Goal: Transaction & Acquisition: Purchase product/service

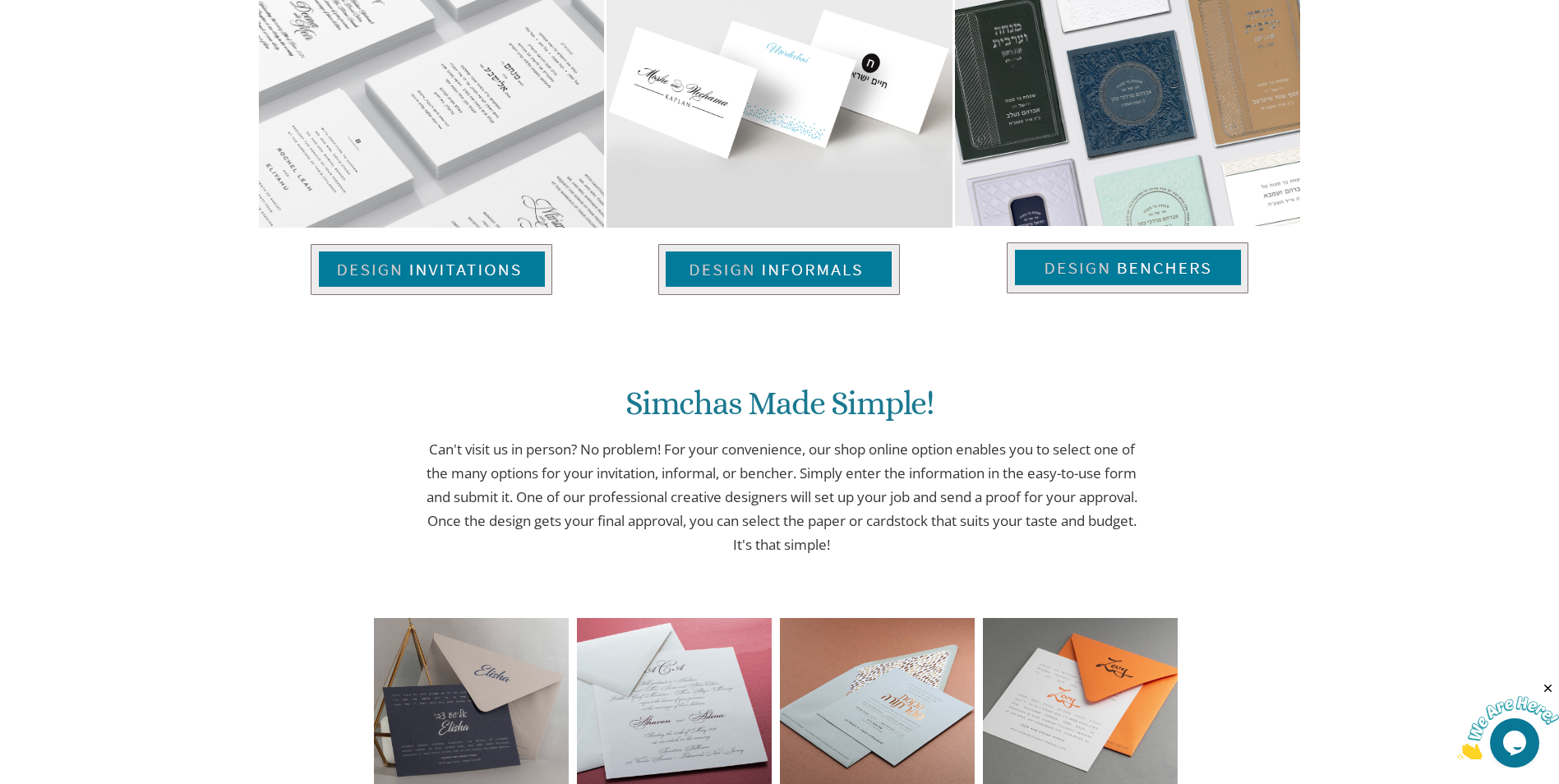
scroll to position [1228, 0]
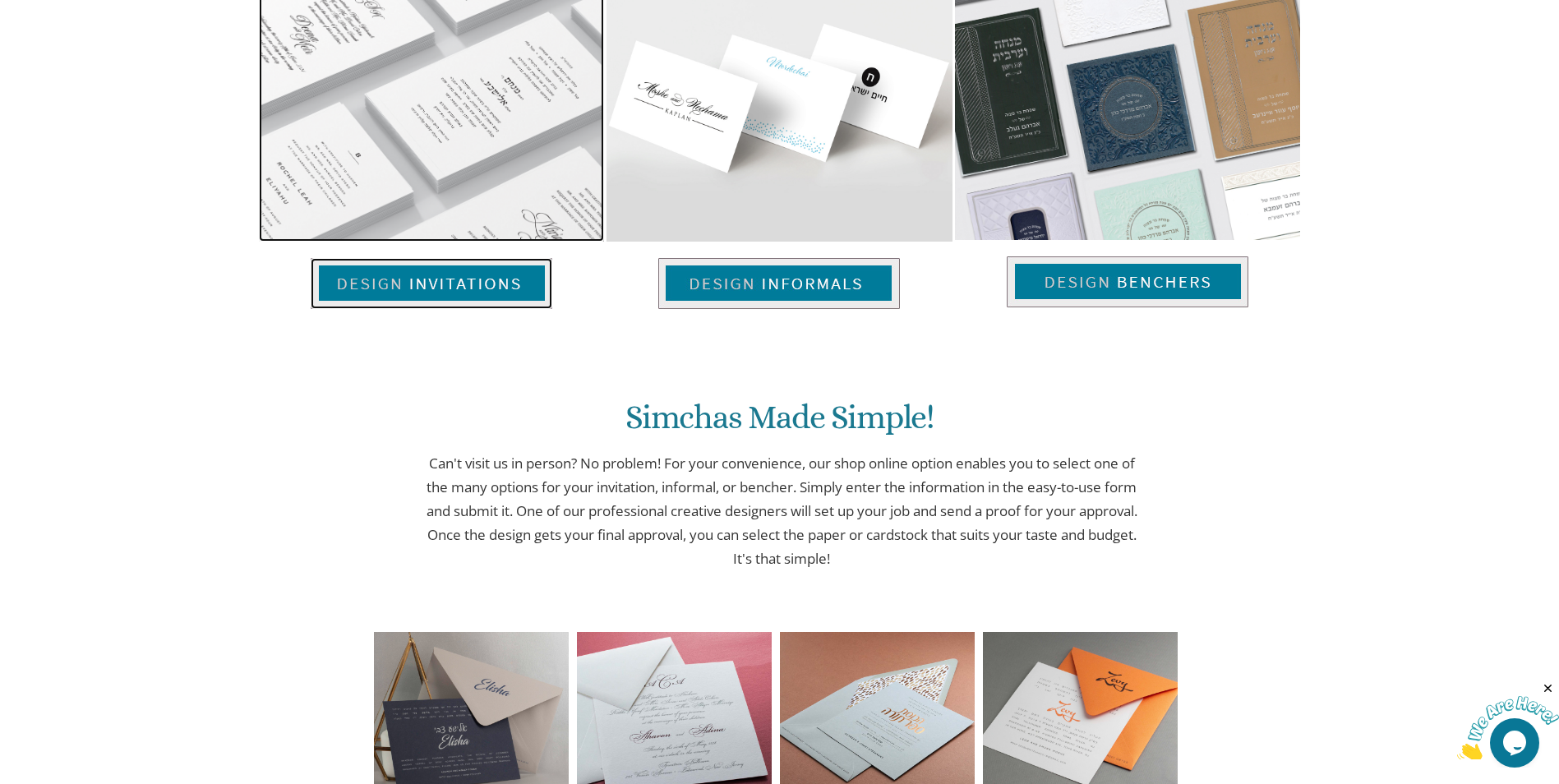
click at [448, 279] on img at bounding box center [430, 284] width 241 height 51
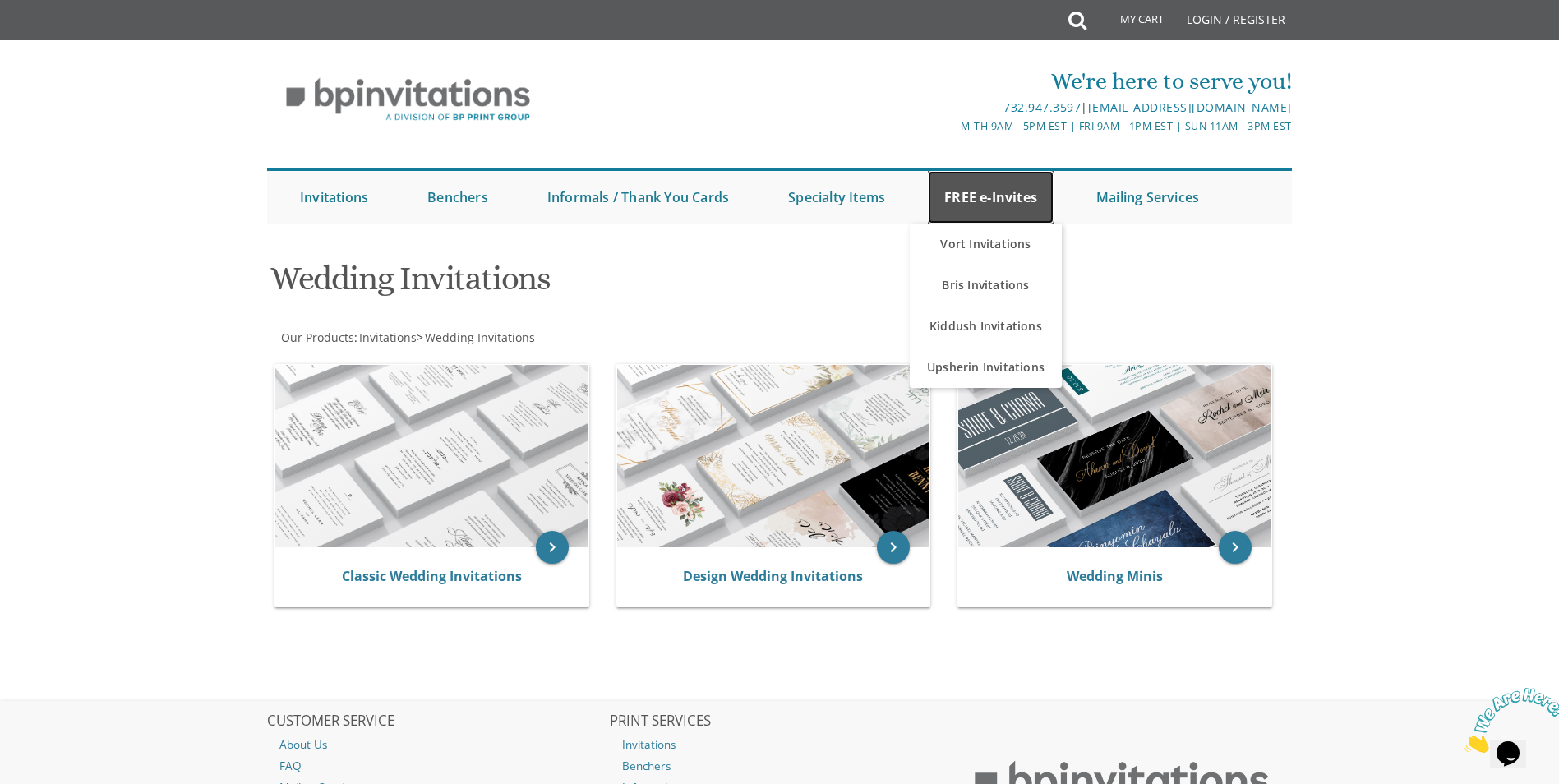
click at [997, 194] on link "FREE e-Invites" at bounding box center [990, 198] width 126 height 53
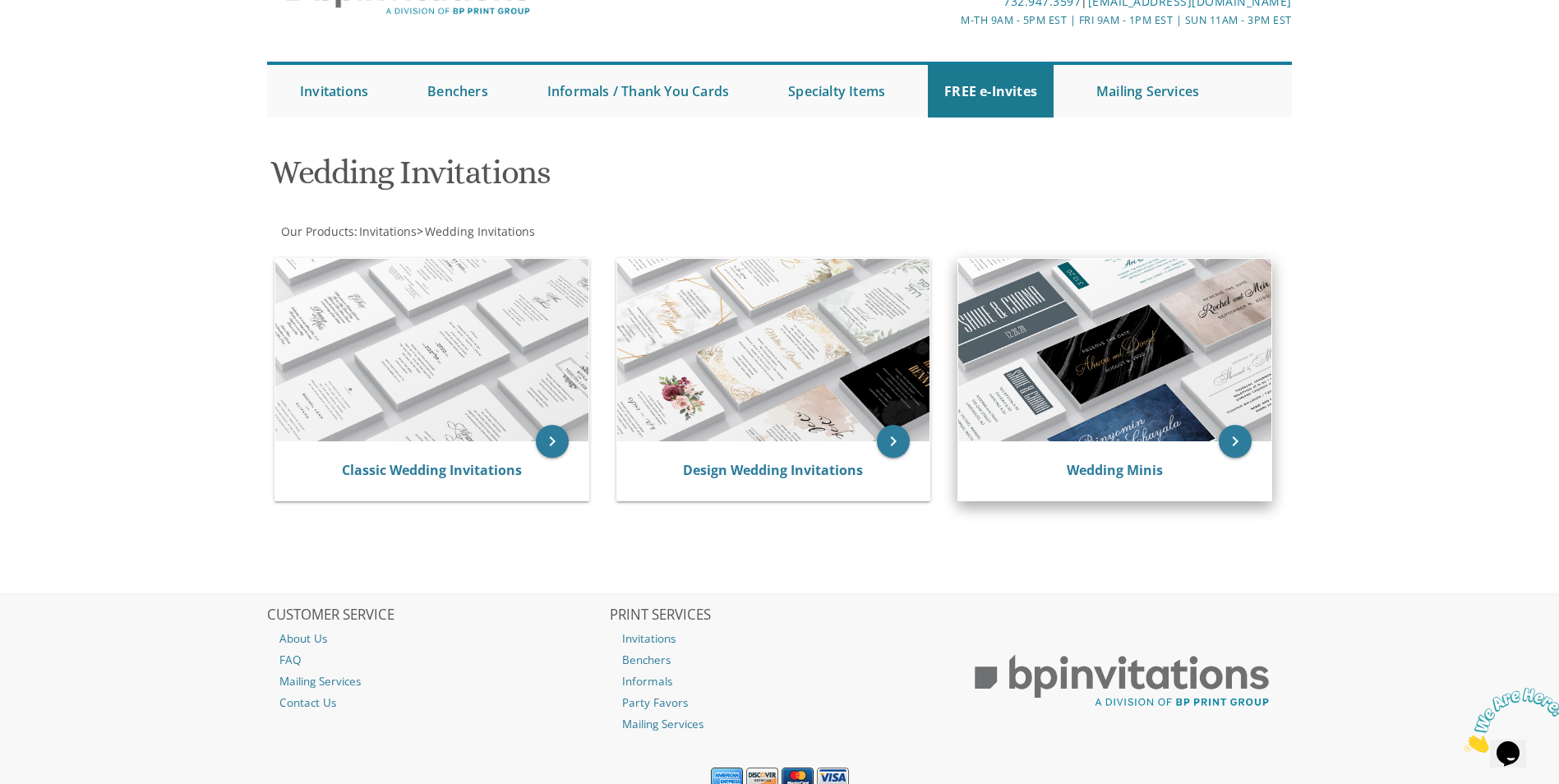
scroll to position [171, 0]
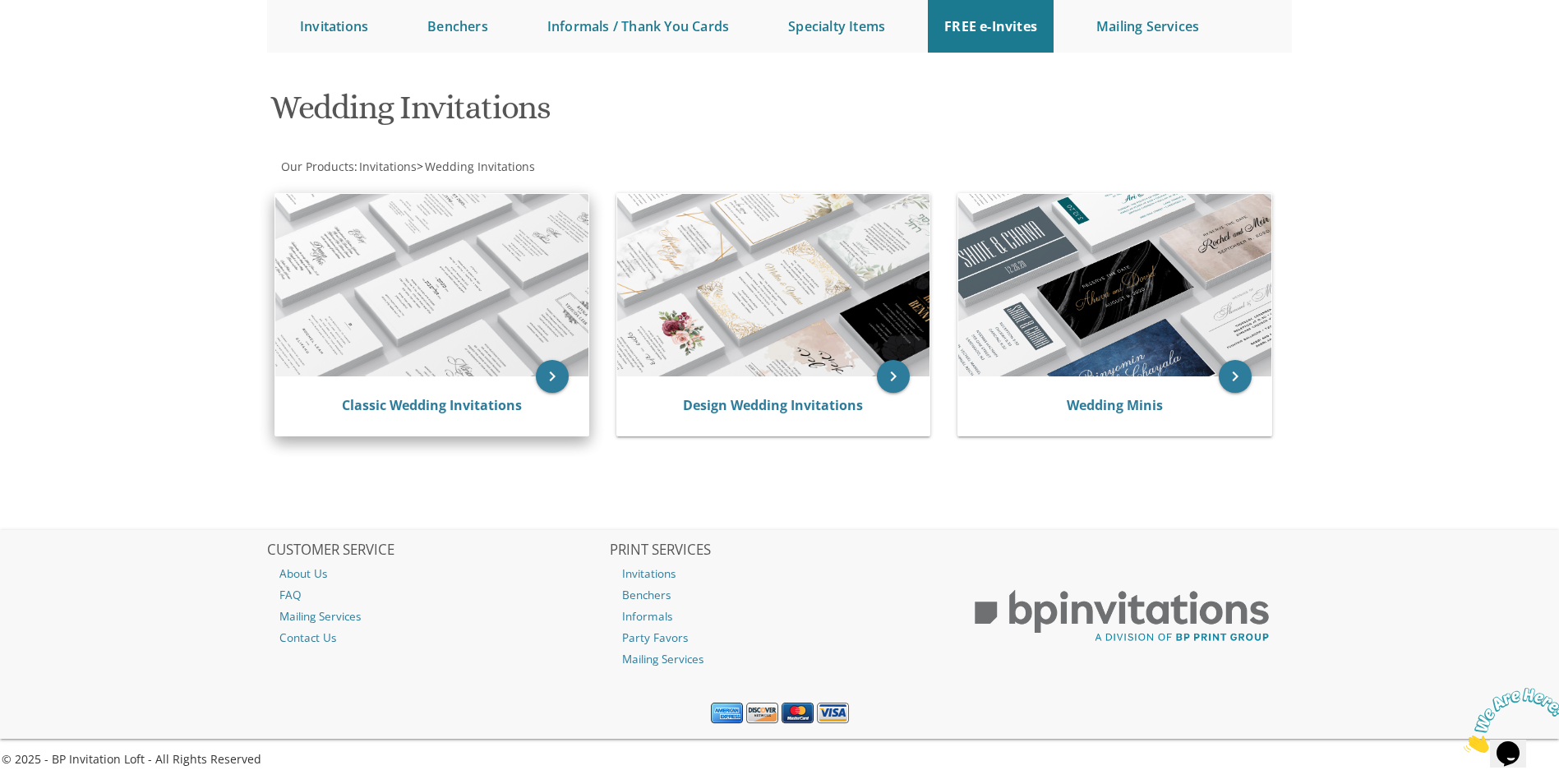
click at [362, 277] on img at bounding box center [431, 285] width 313 height 183
click at [440, 286] on img at bounding box center [431, 285] width 313 height 183
click at [454, 408] on link "Classic Wedding Invitations" at bounding box center [431, 405] width 180 height 18
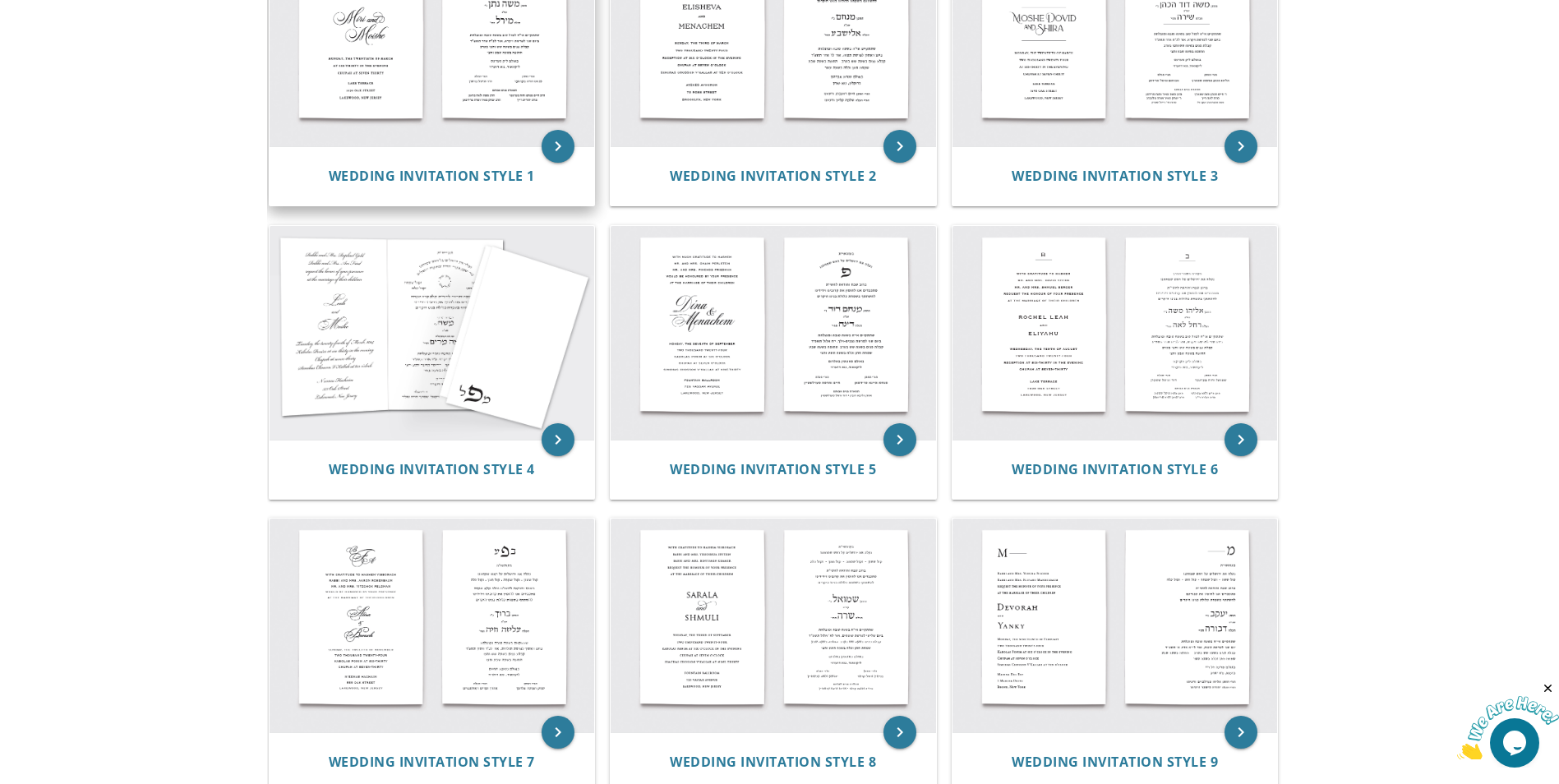
scroll to position [410, 0]
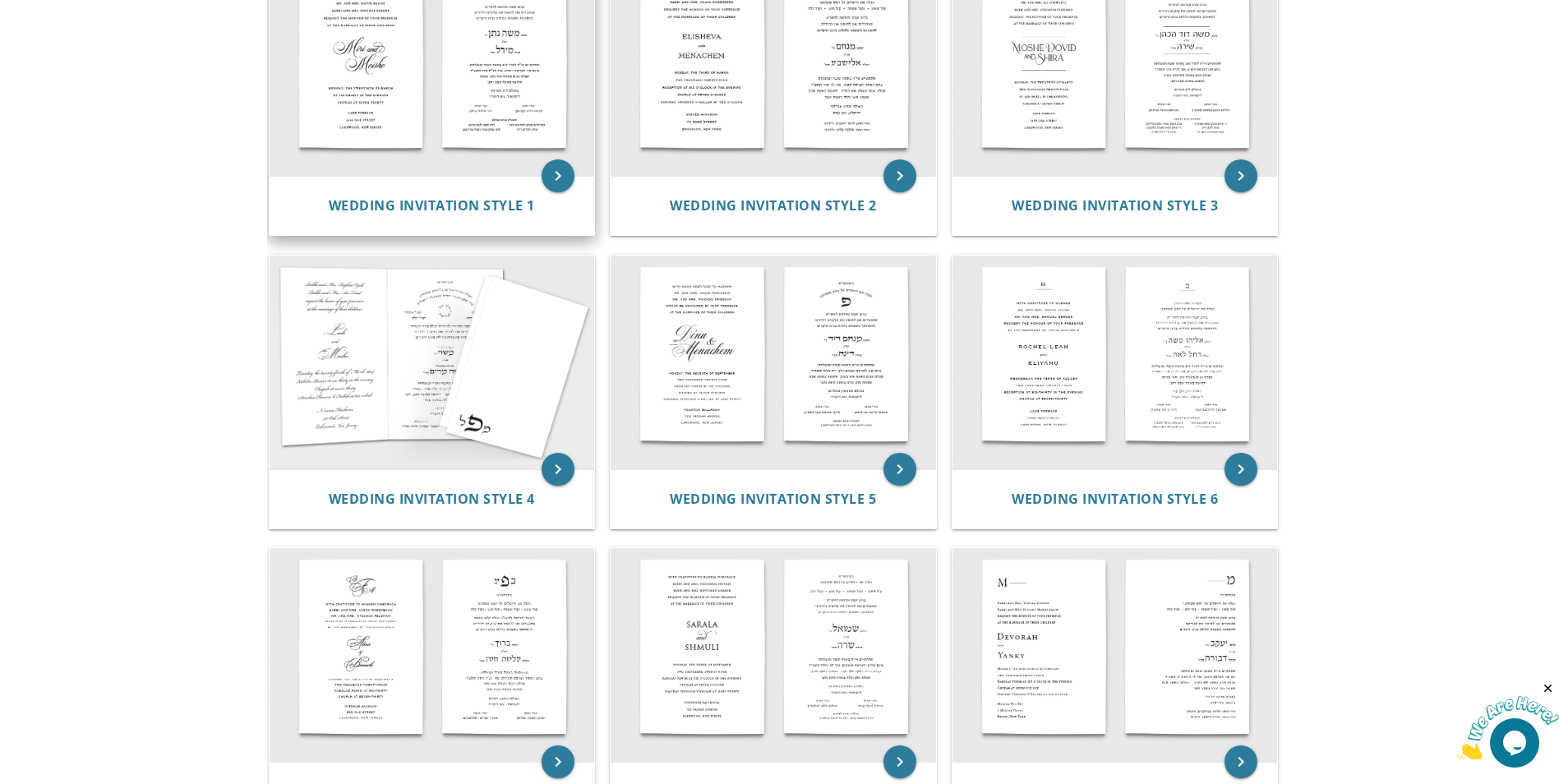
drag, startPoint x: 411, startPoint y: 76, endPoint x: 476, endPoint y: 116, distance: 76.3
click at [411, 76] on img at bounding box center [432, 70] width 325 height 214
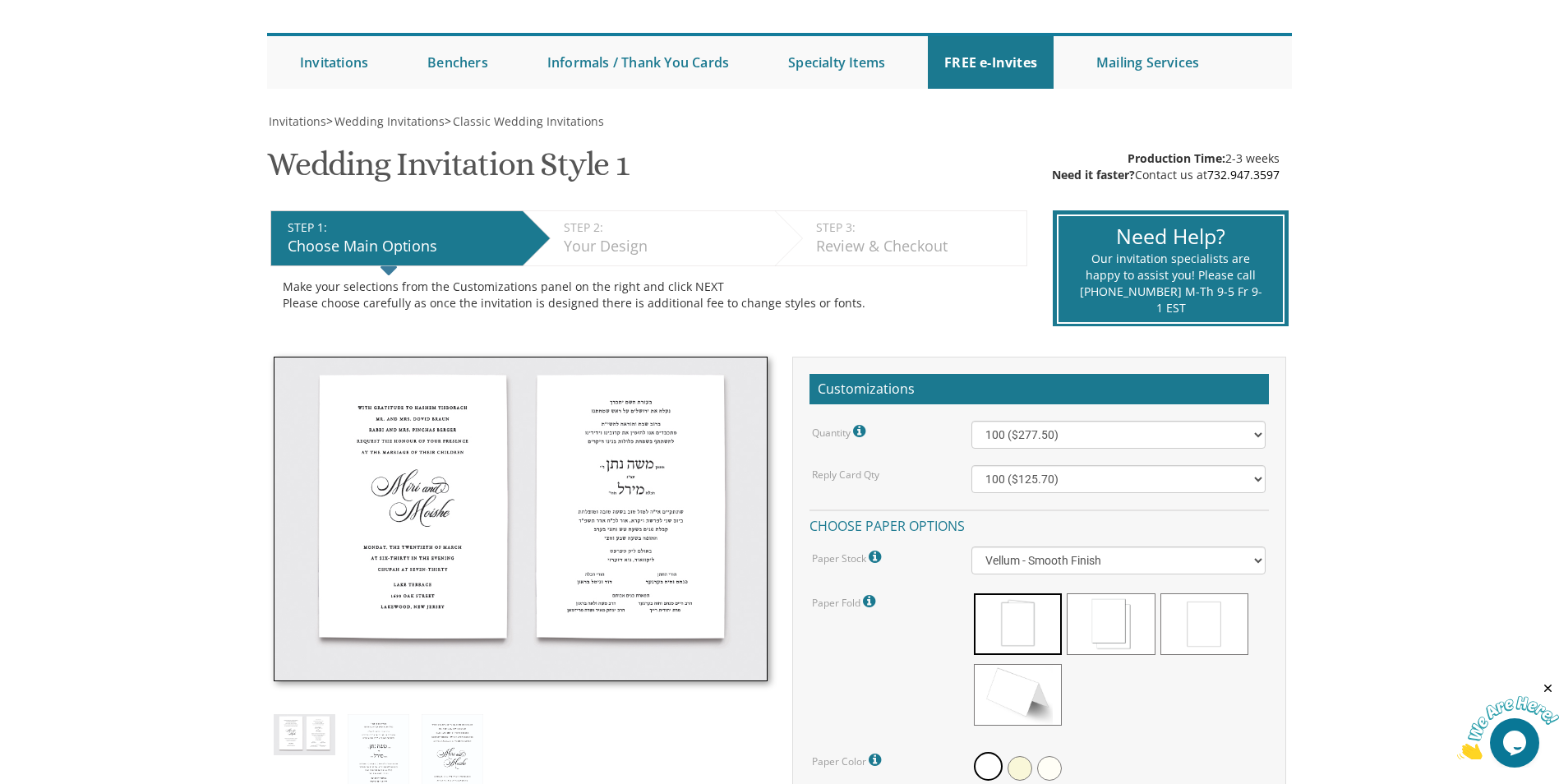
scroll to position [165, 0]
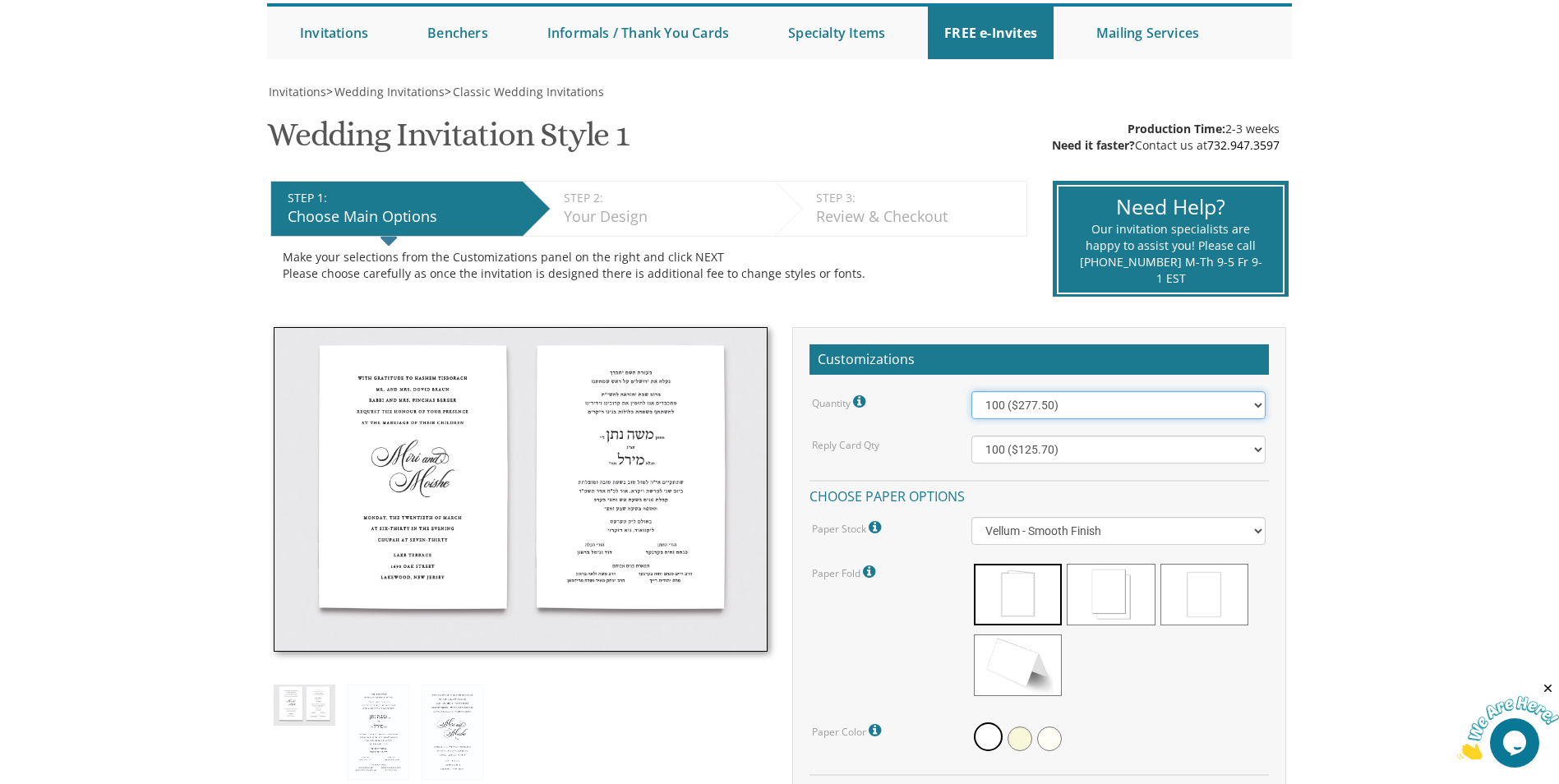
click at [1083, 403] on select "100 ($277.50) 200 ($330.45) 300 ($380.65) 400 ($432.70) 500 ($482.10) 600 ($534…" at bounding box center [1118, 406] width 294 height 28
select select "1000"
click at [972, 392] on select "100 ($277.50) 200 ($330.45) 300 ($380.65) 400 ($432.70) 500 ($482.10) 600 ($534…" at bounding box center [1118, 406] width 294 height 28
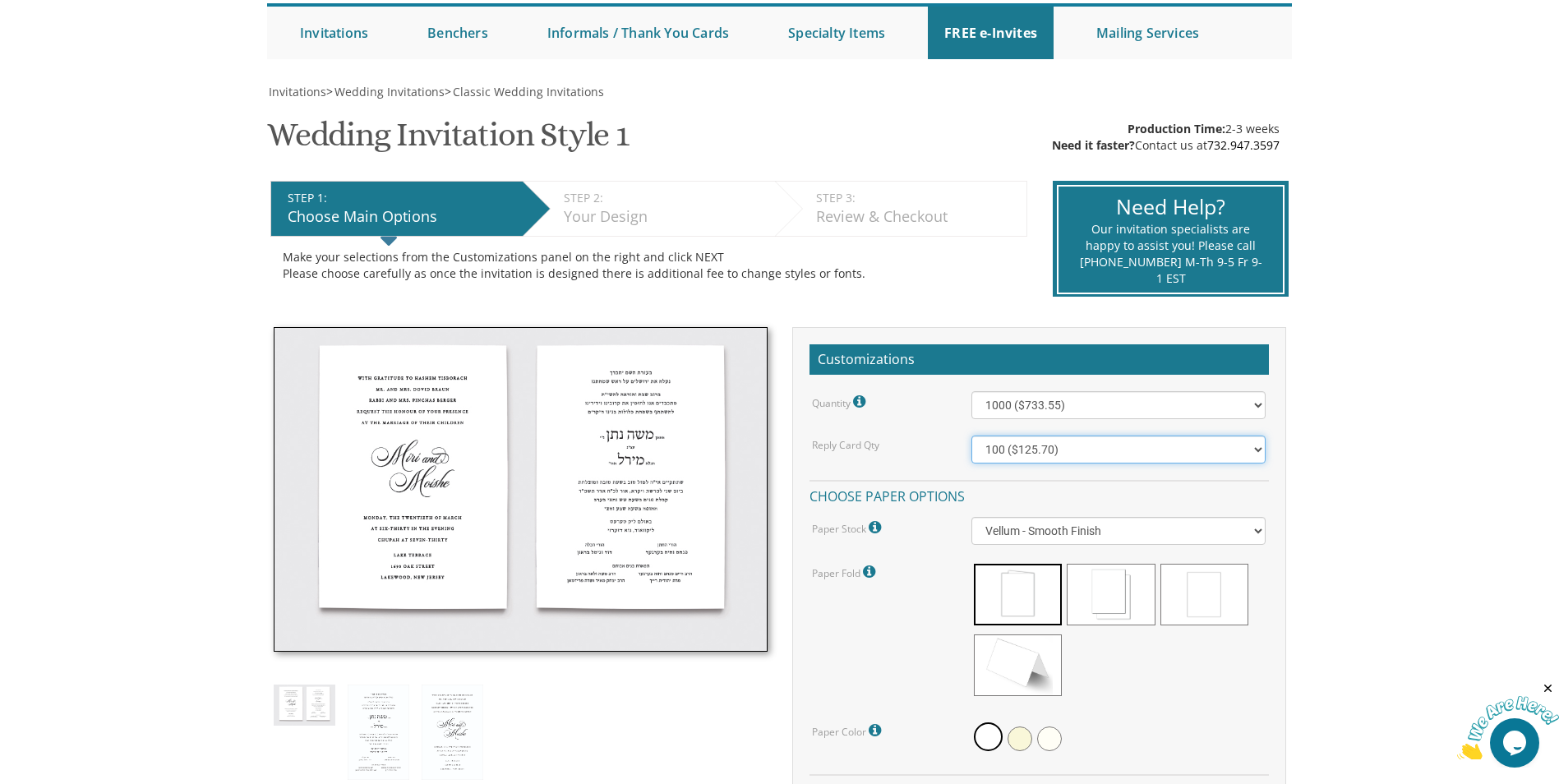
click at [1073, 451] on select "100 ($125.70) 200 ($150.60) 300 ($177.95) 400 ($270.70) 500 ($225.30) 600 ($249…" at bounding box center [1118, 450] width 294 height 28
select select "1000"
click at [972, 436] on select "100 ($125.70) 200 ($150.60) 300 ($177.95) 400 ($270.70) 500 ($225.30) 600 ($249…" at bounding box center [1118, 450] width 294 height 28
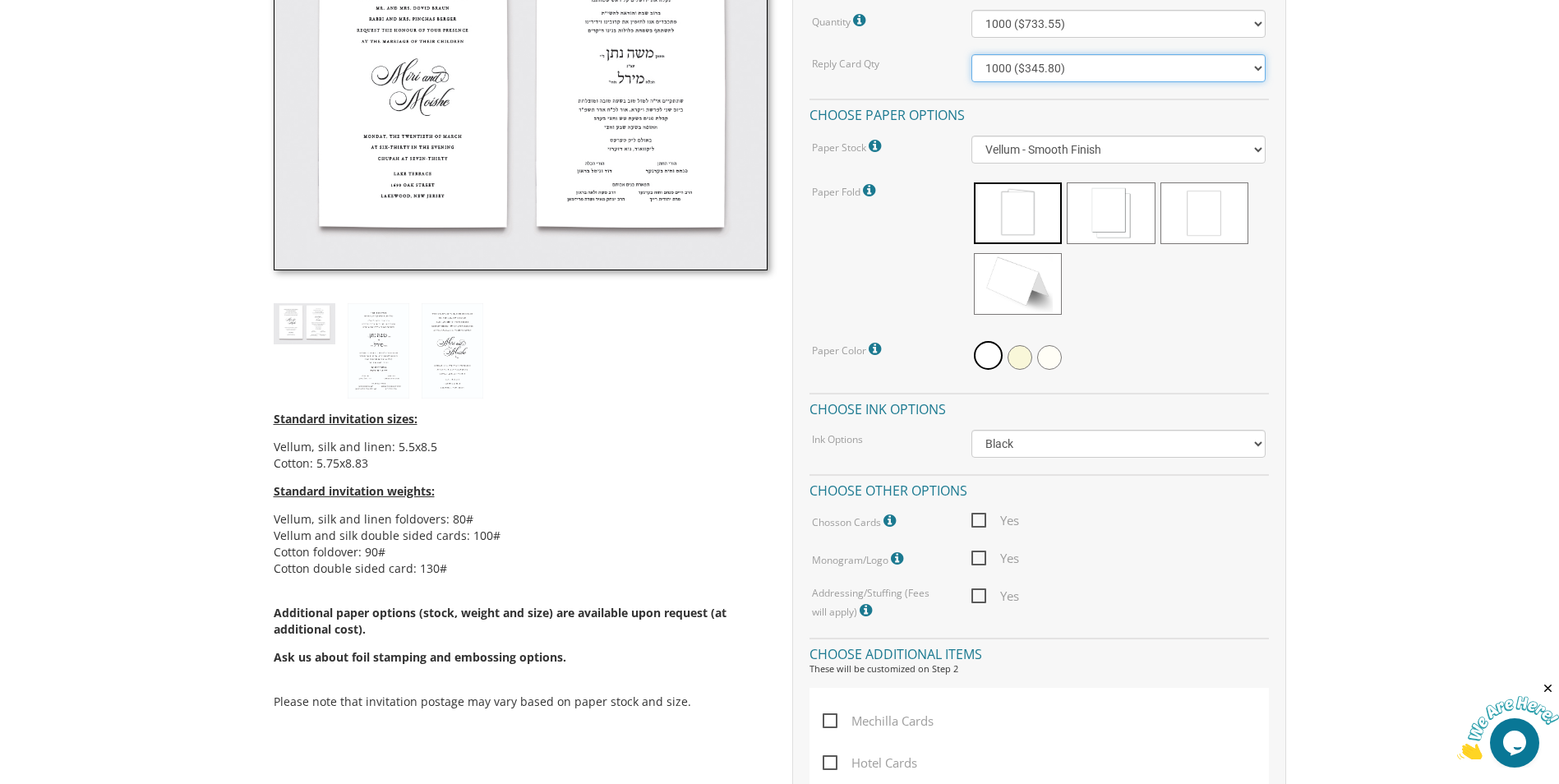
scroll to position [575, 0]
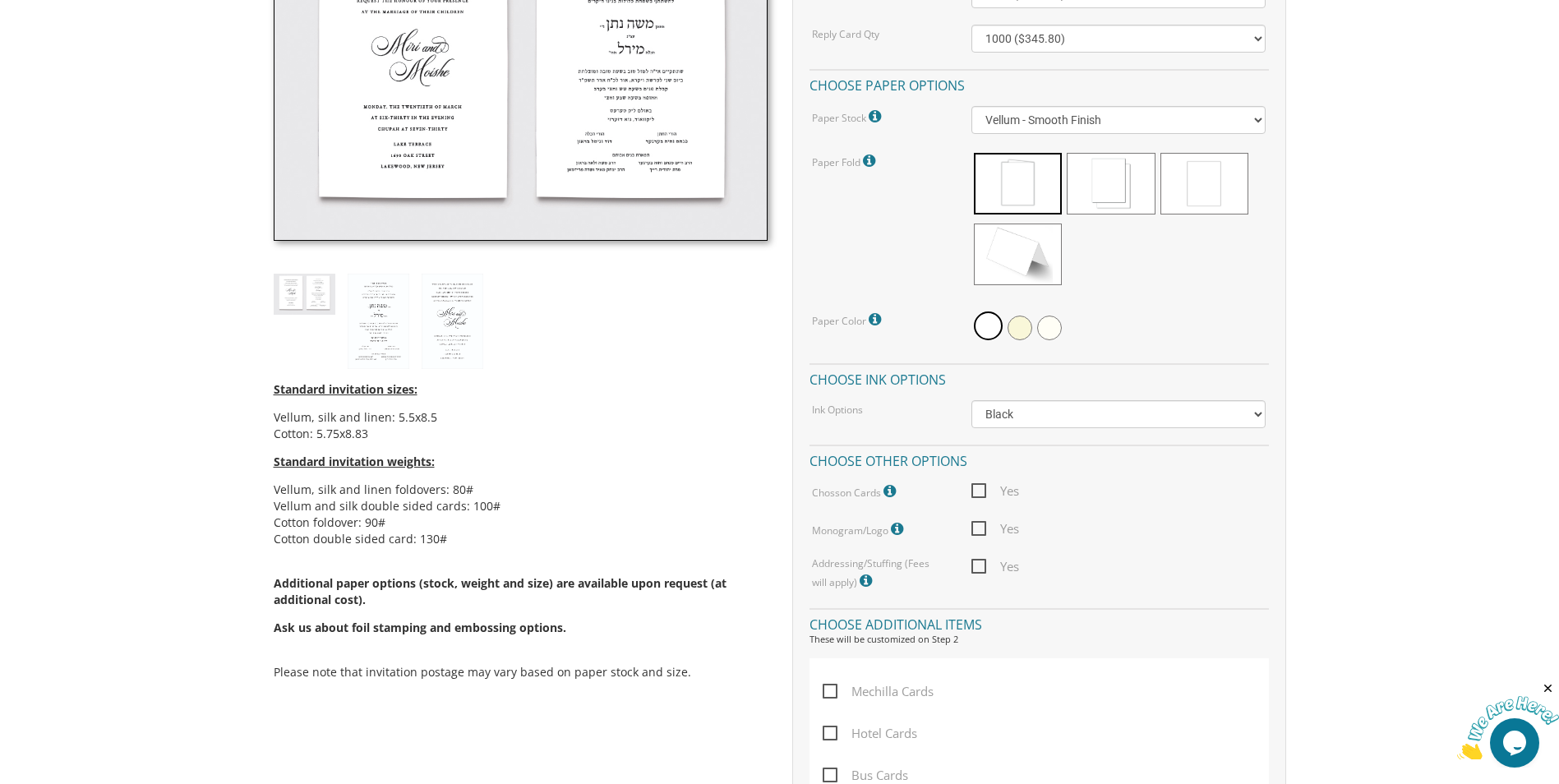
click at [994, 485] on span "Yes" at bounding box center [995, 491] width 47 height 21
click at [982, 485] on input "Yes" at bounding box center [976, 489] width 10 height 10
checkbox input "true"
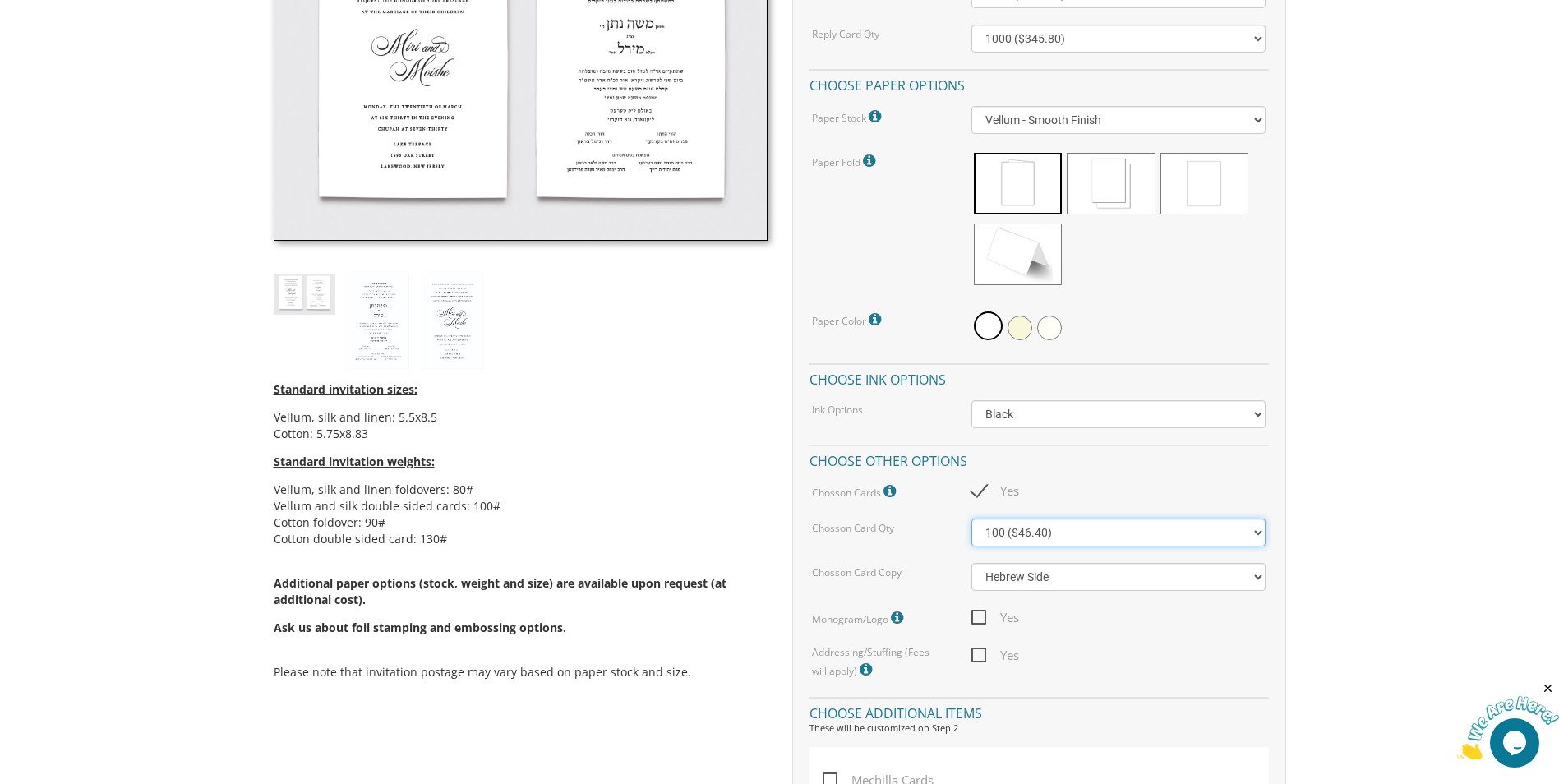
click at [1082, 534] on select "100 ($46.40) 200 ($55.20) 300 ($61.85)" at bounding box center [1118, 532] width 294 height 28
select select "300"
click at [972, 518] on select "100 ($46.40) 200 ($55.20) 300 ($61.85)" at bounding box center [1118, 532] width 294 height 28
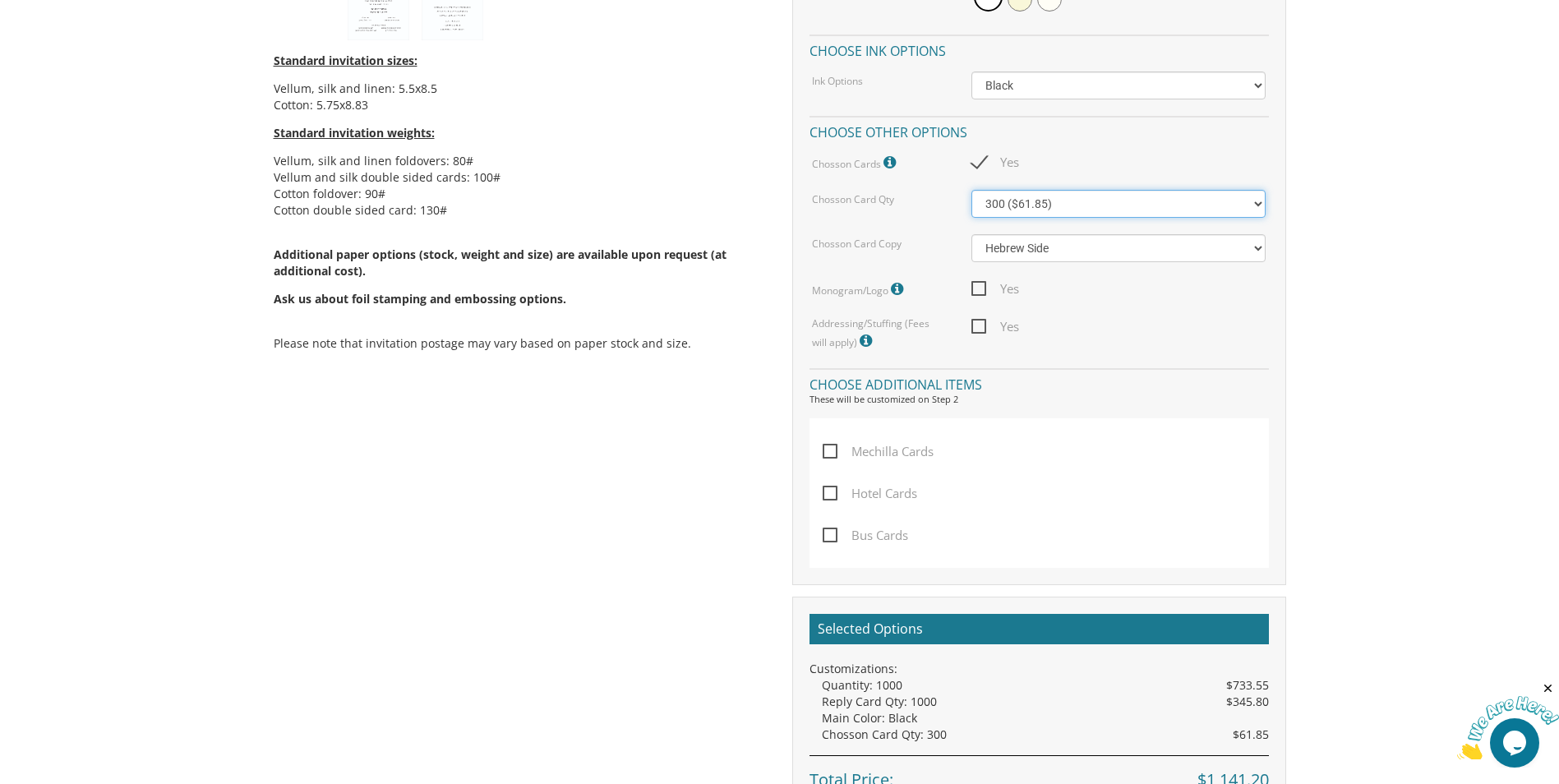
scroll to position [1397, 0]
